Goal: Task Accomplishment & Management: Use online tool/utility

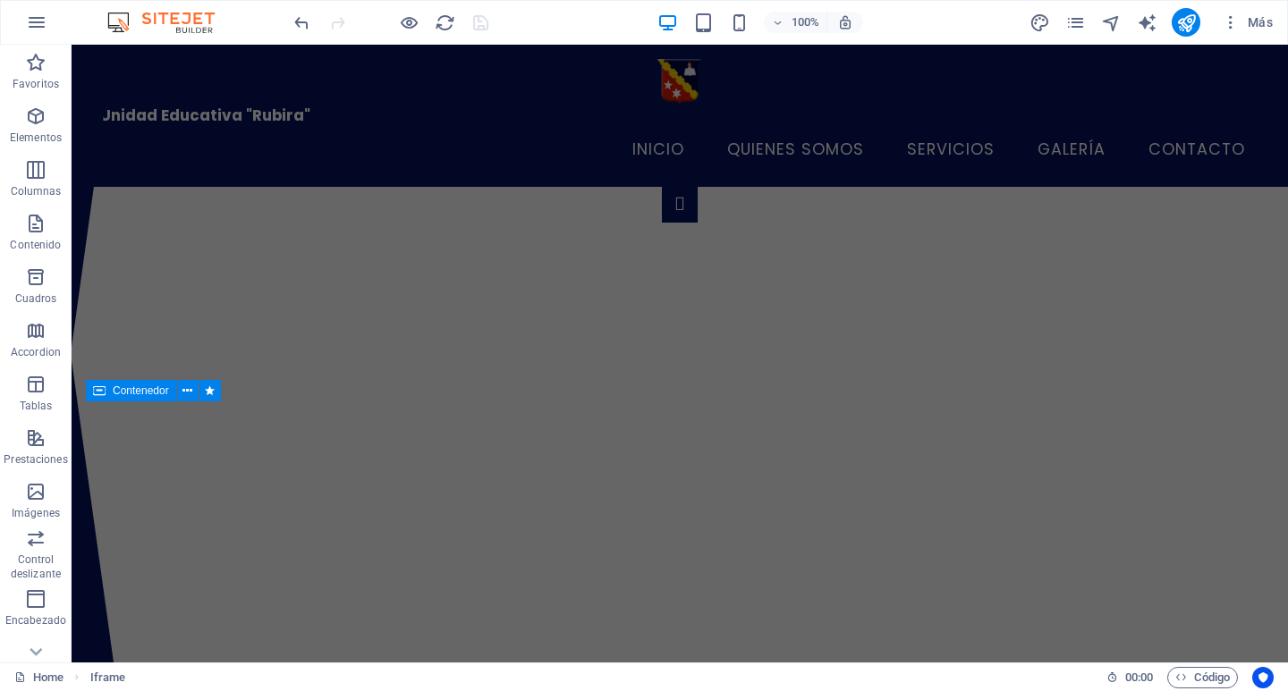
scroll to position [2447, 0]
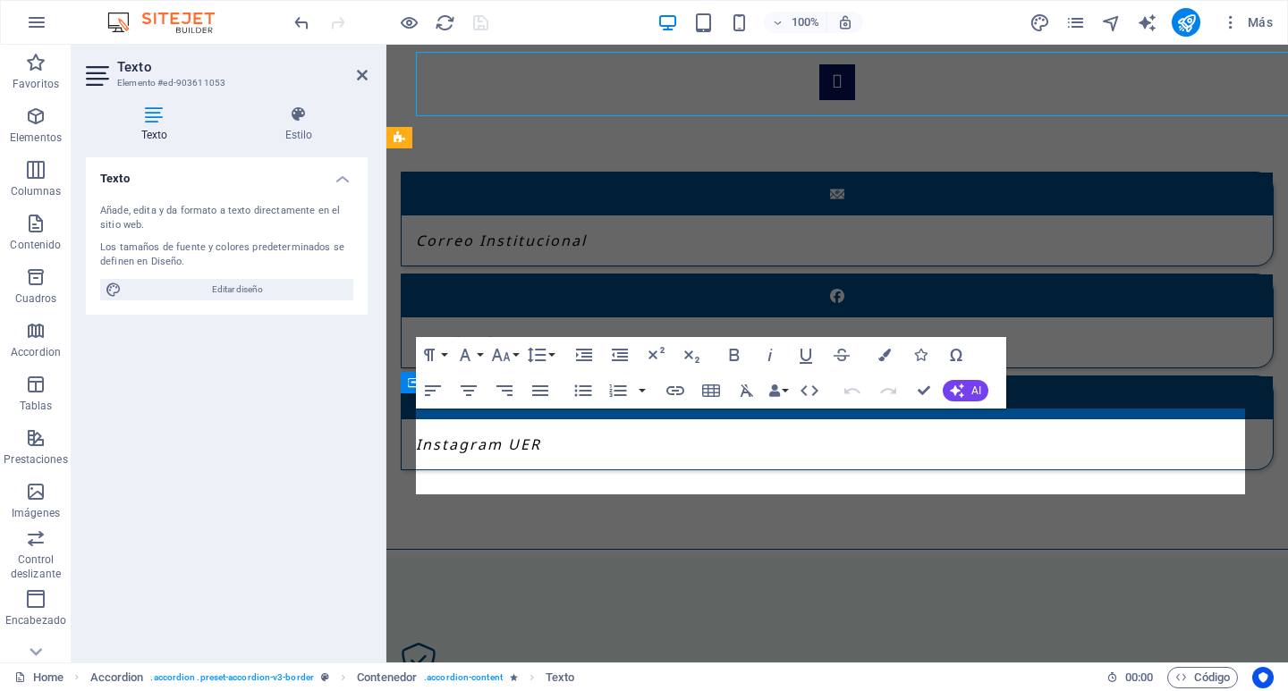
scroll to position [2619, 0]
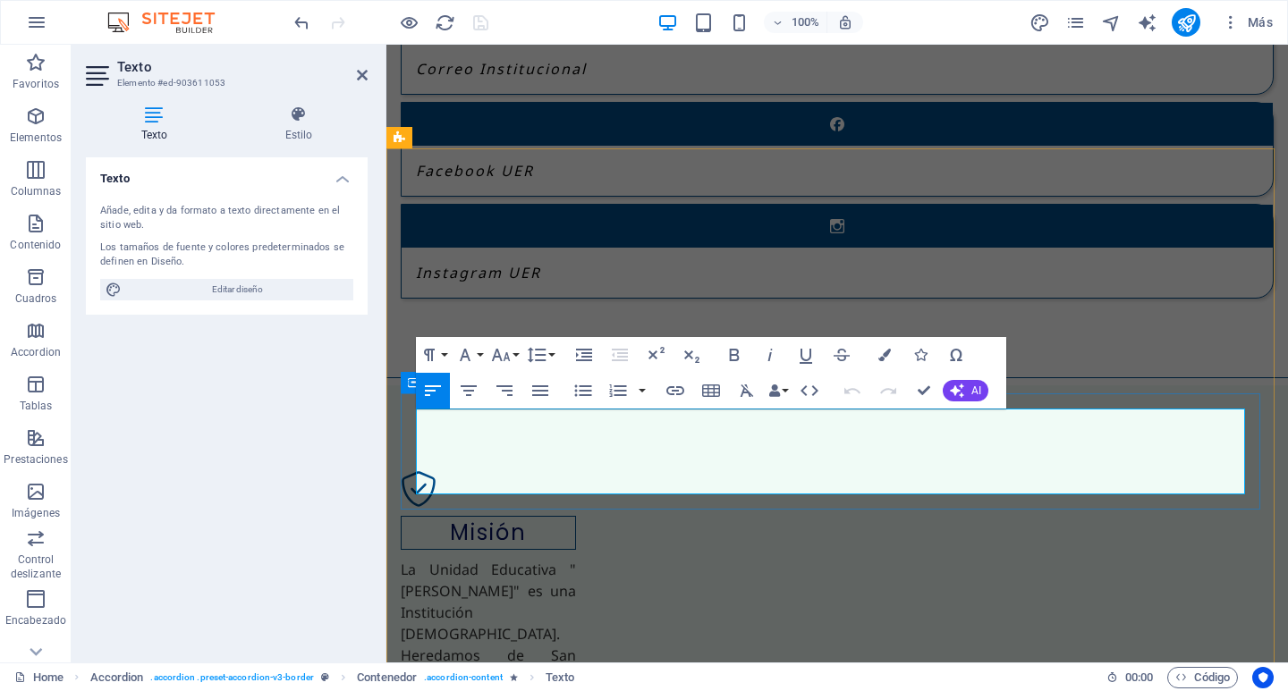
drag, startPoint x: 691, startPoint y: 486, endPoint x: 415, endPoint y: 414, distance: 285.6
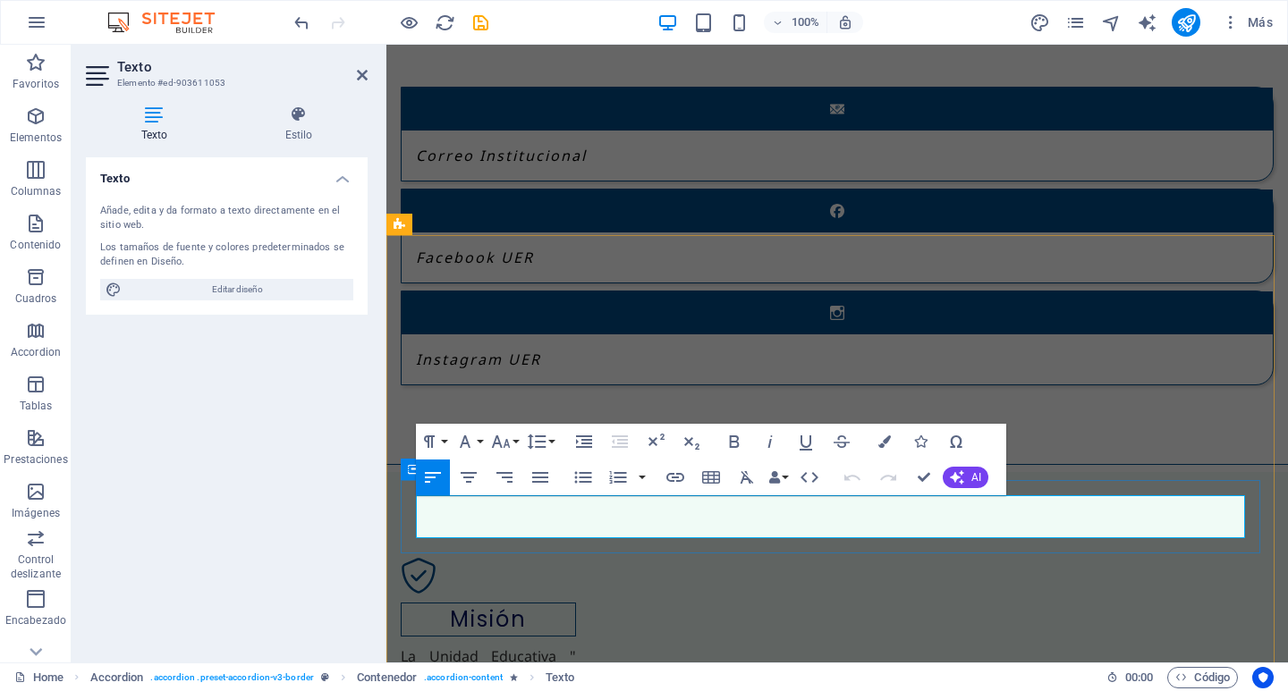
drag, startPoint x: 997, startPoint y: 529, endPoint x: 408, endPoint y: 497, distance: 590.2
click at [515, 442] on button "Font Size" at bounding box center [504, 442] width 34 height 36
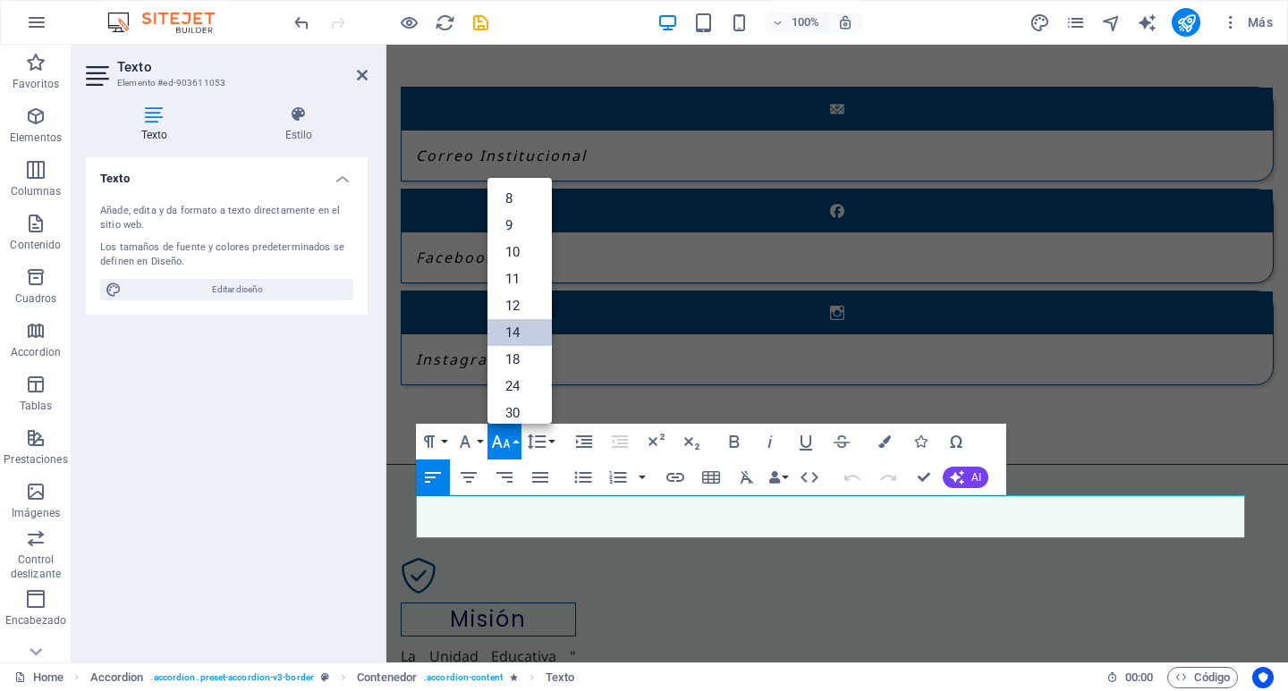
click at [520, 334] on link "14" at bounding box center [519, 332] width 64 height 27
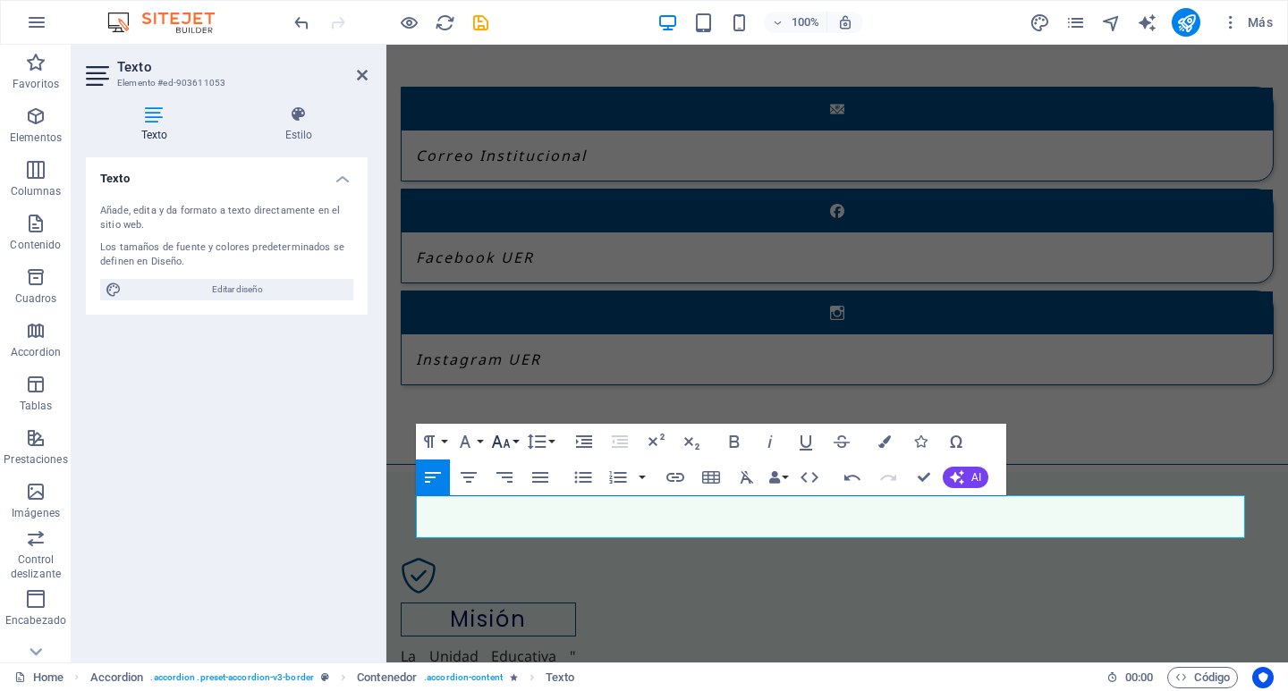
click at [518, 440] on button "Font Size" at bounding box center [504, 442] width 34 height 36
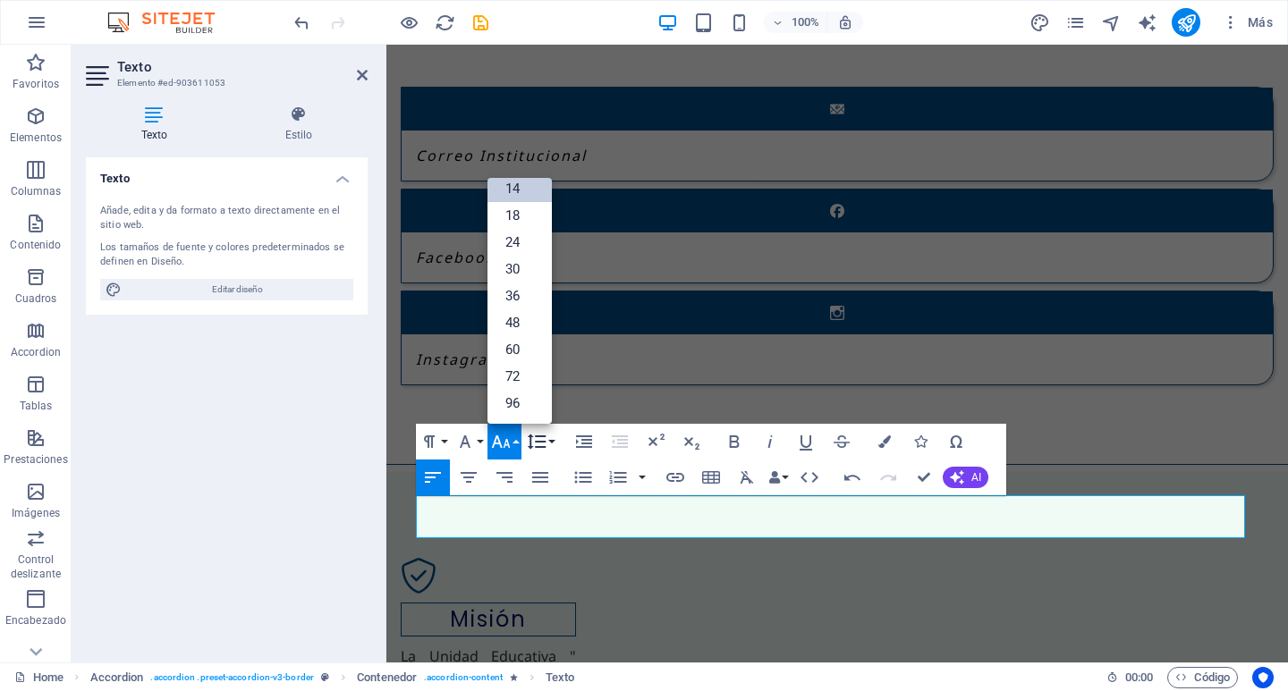
scroll to position [144, 0]
click at [519, 297] on link "36" at bounding box center [519, 296] width 64 height 27
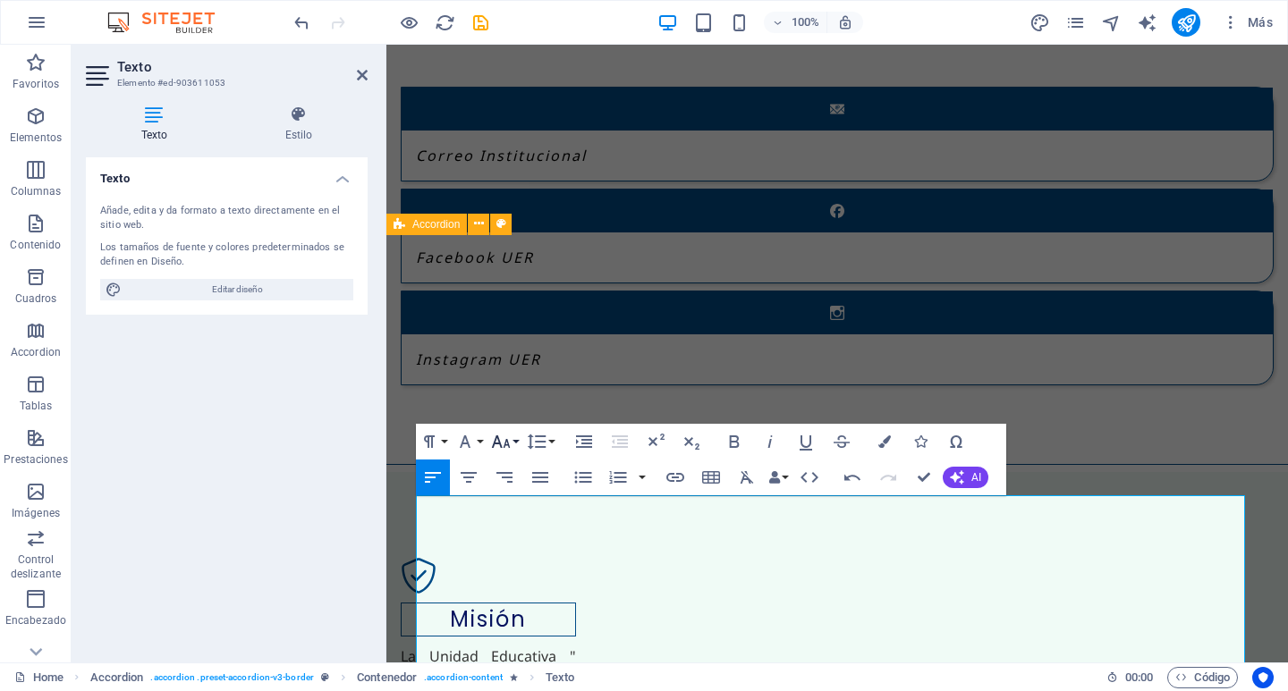
click at [515, 444] on button "Font Size" at bounding box center [504, 442] width 34 height 36
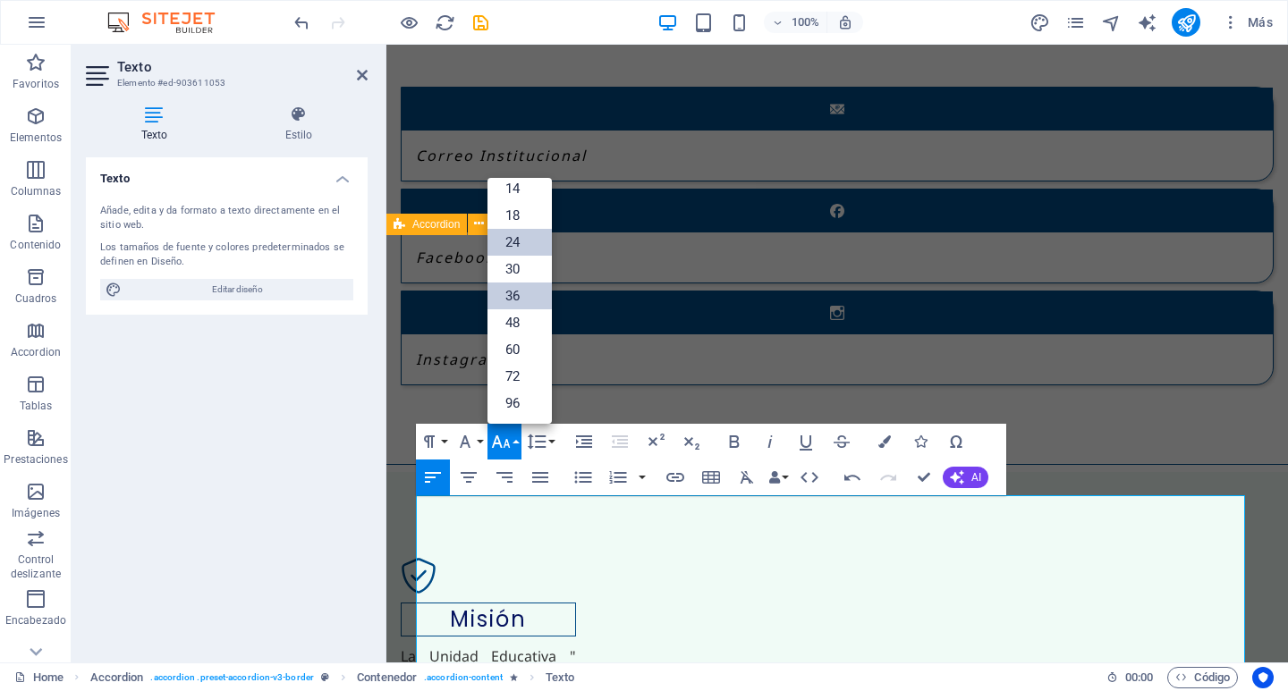
click at [514, 243] on link "24" at bounding box center [519, 242] width 64 height 27
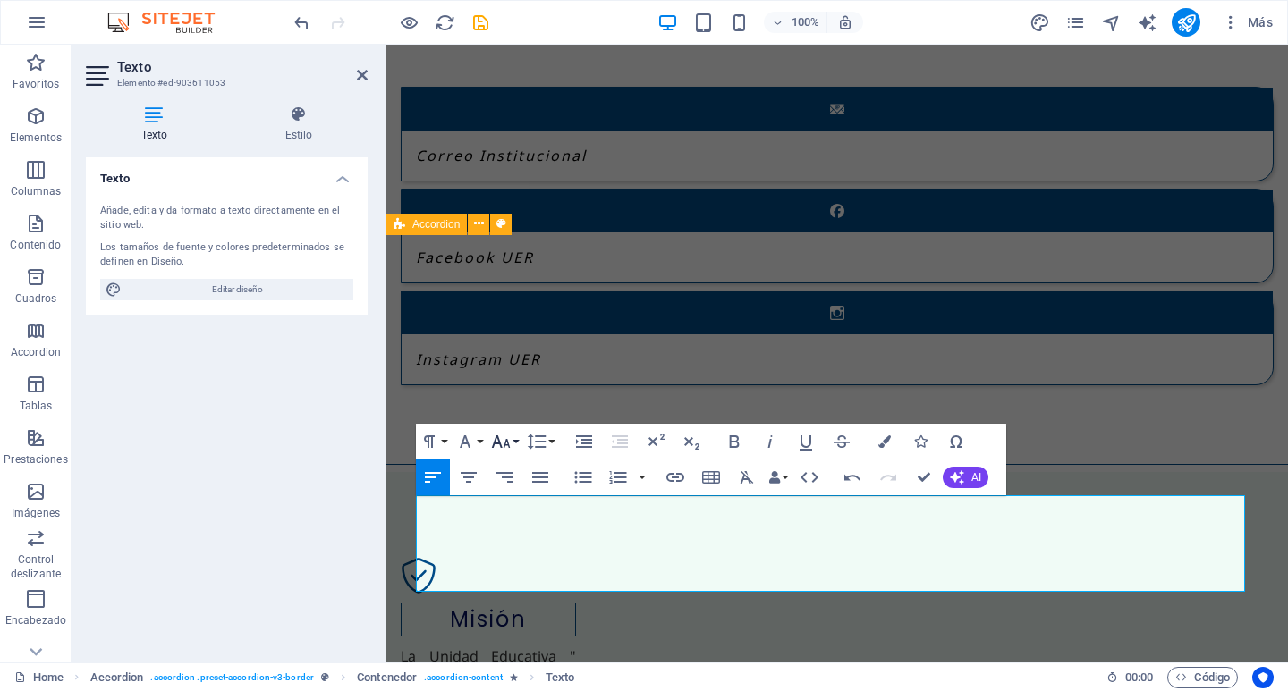
click at [519, 442] on button "Font Size" at bounding box center [504, 442] width 34 height 36
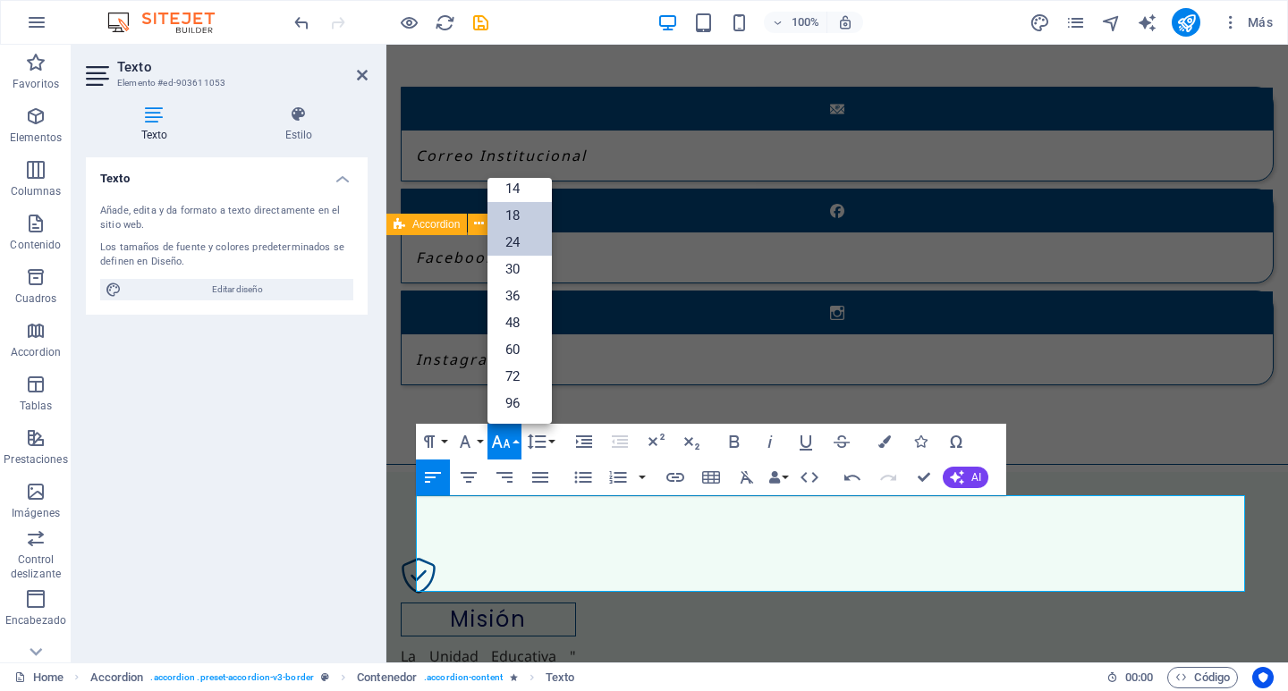
click at [519, 225] on link "18" at bounding box center [519, 215] width 64 height 27
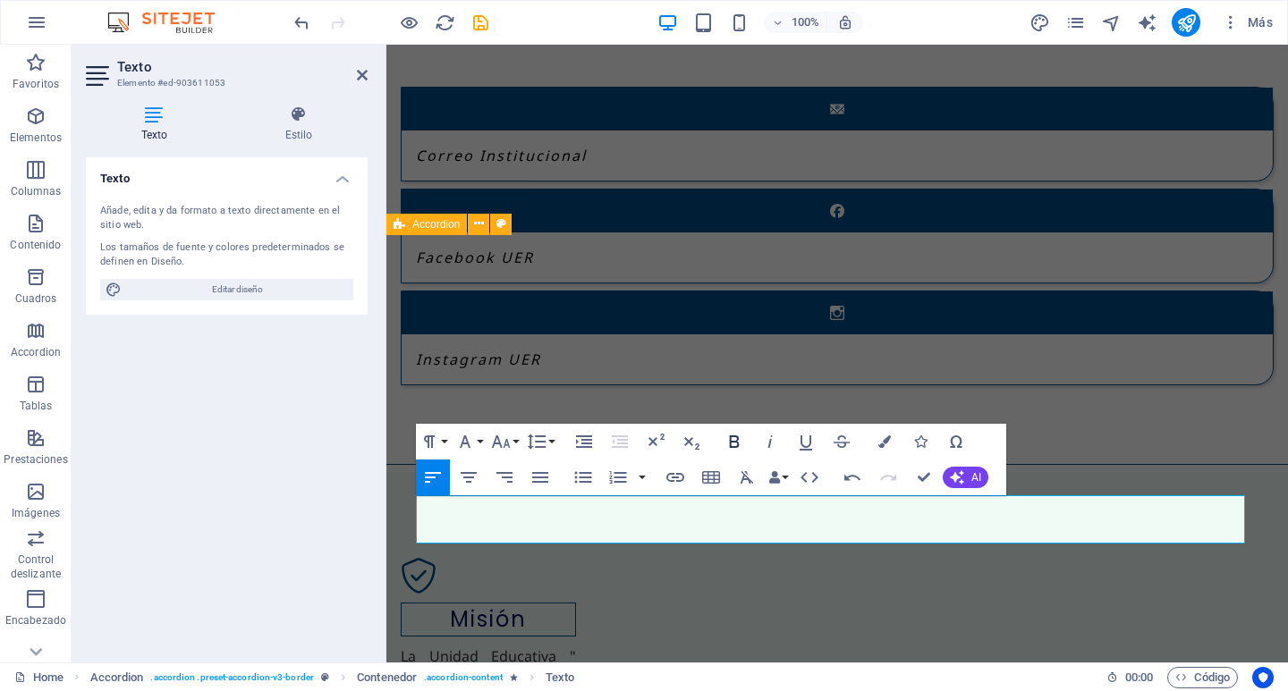
click at [739, 444] on icon "button" at bounding box center [735, 441] width 10 height 13
click at [768, 441] on icon "button" at bounding box center [769, 441] width 21 height 21
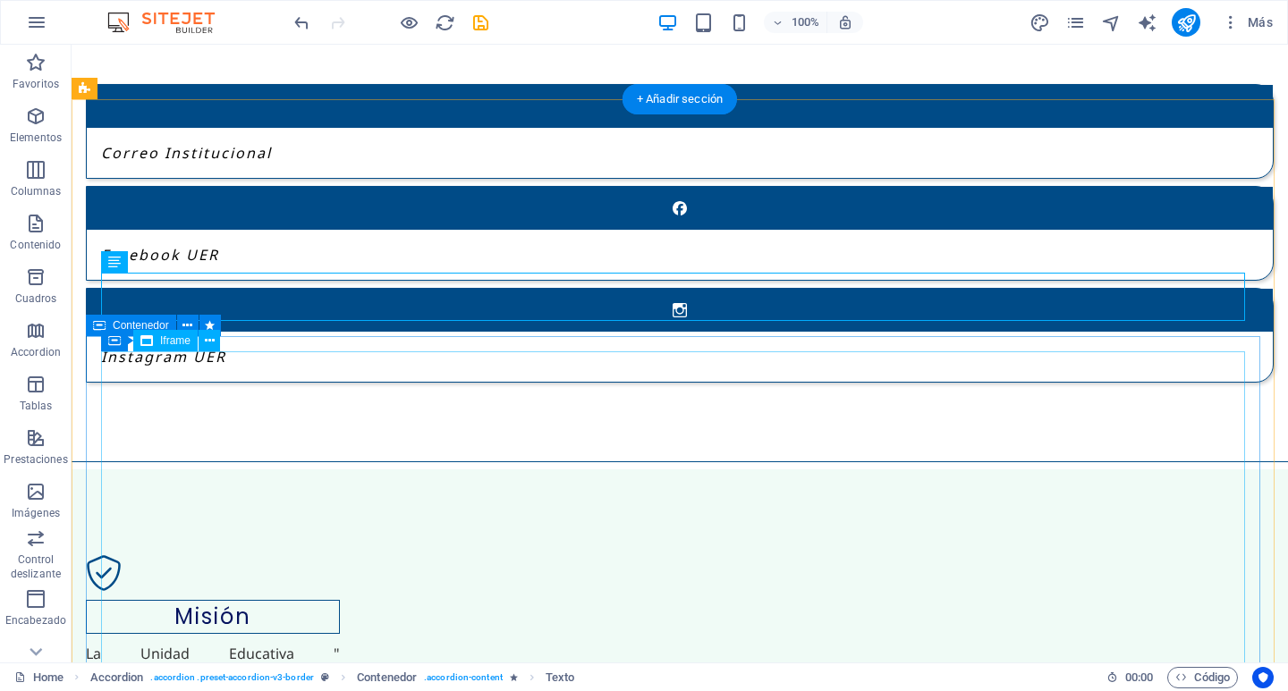
scroll to position [2542, 0]
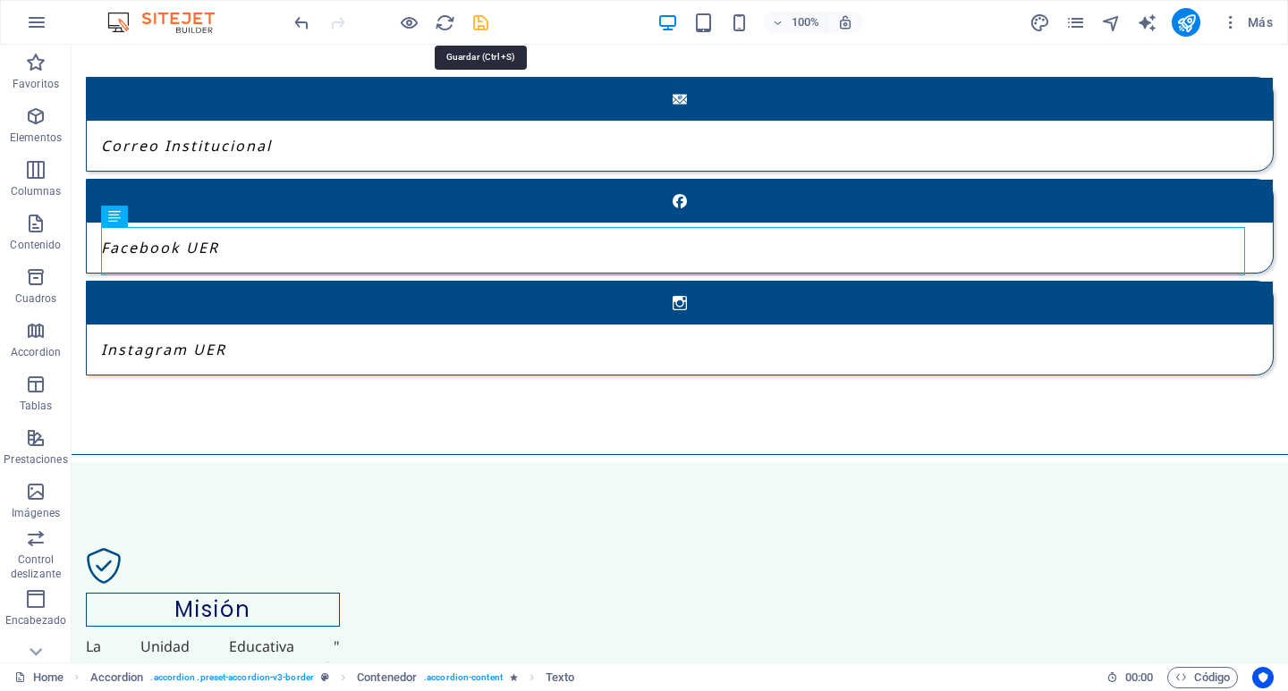
click at [480, 21] on icon "save" at bounding box center [480, 23] width 21 height 21
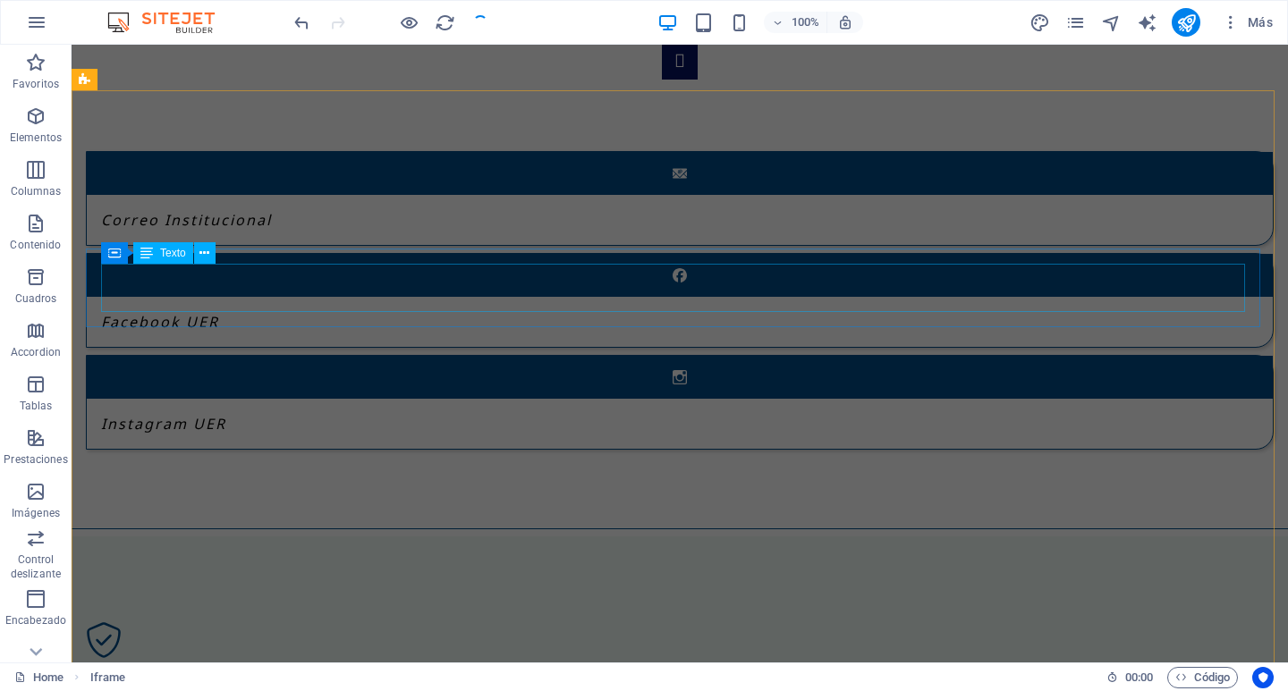
scroll to position [2453, 0]
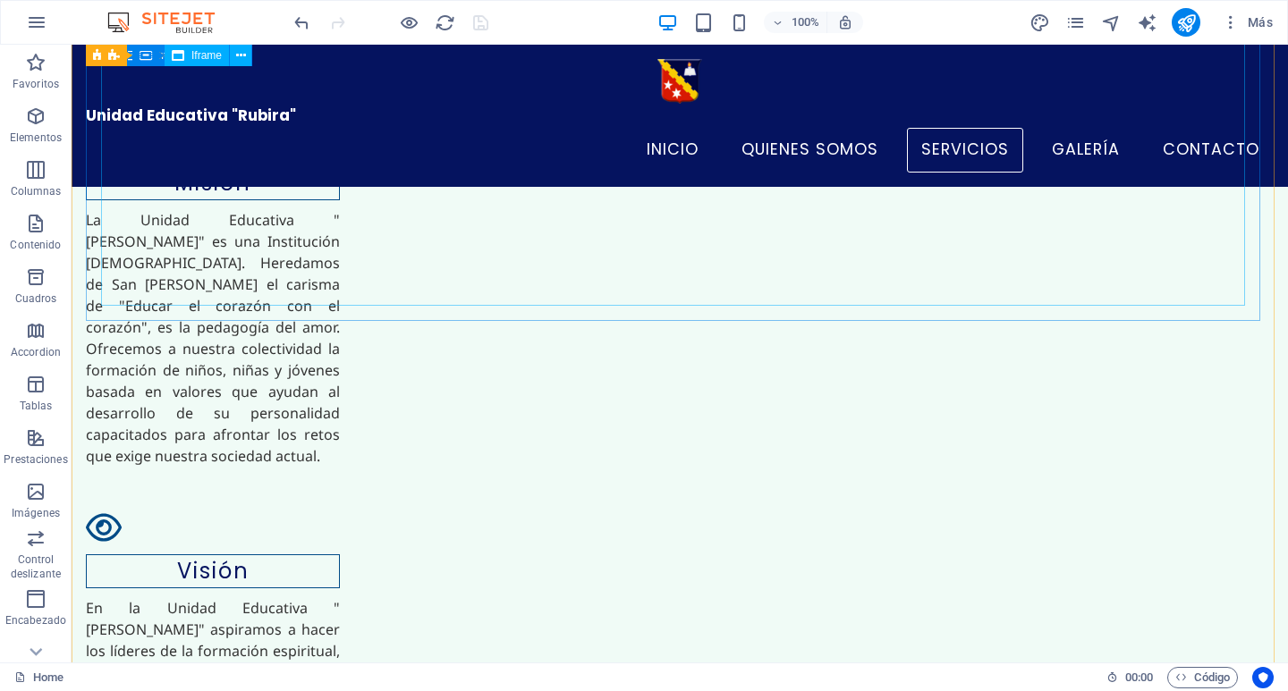
scroll to position [2558, 0]
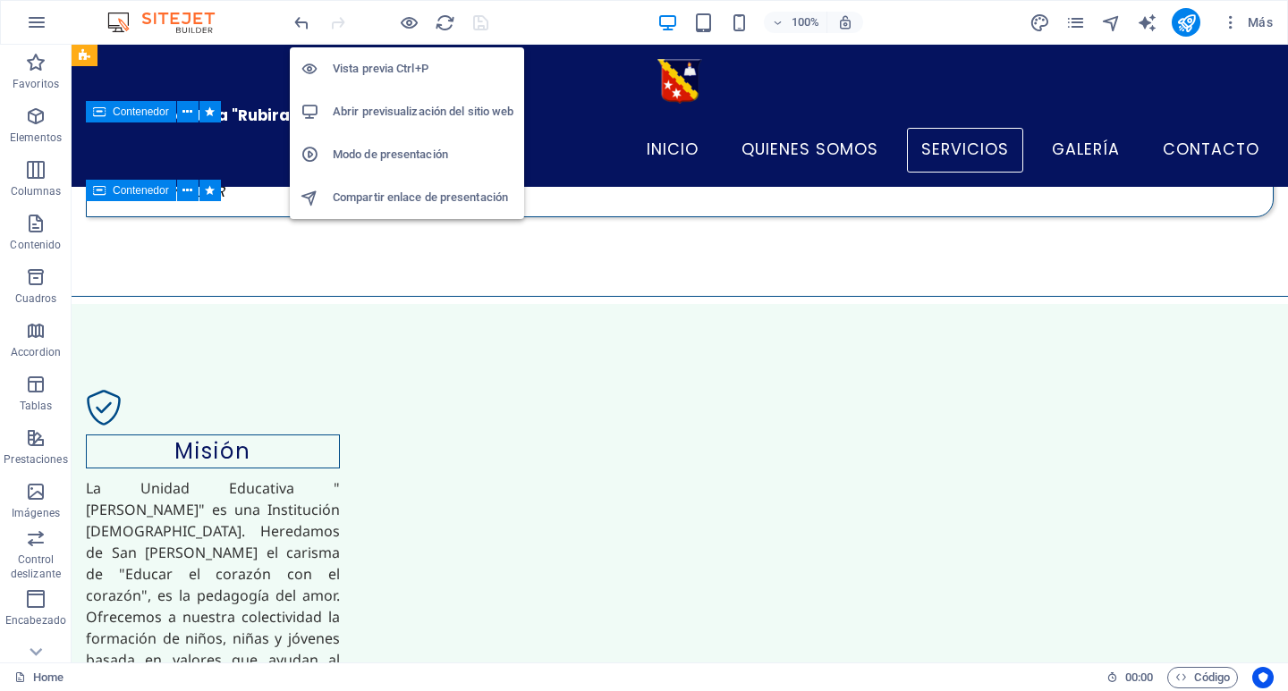
click at [401, 115] on h6 "Abrir previsualización del sitio web" at bounding box center [423, 111] width 181 height 21
